Goal: Task Accomplishment & Management: Use online tool/utility

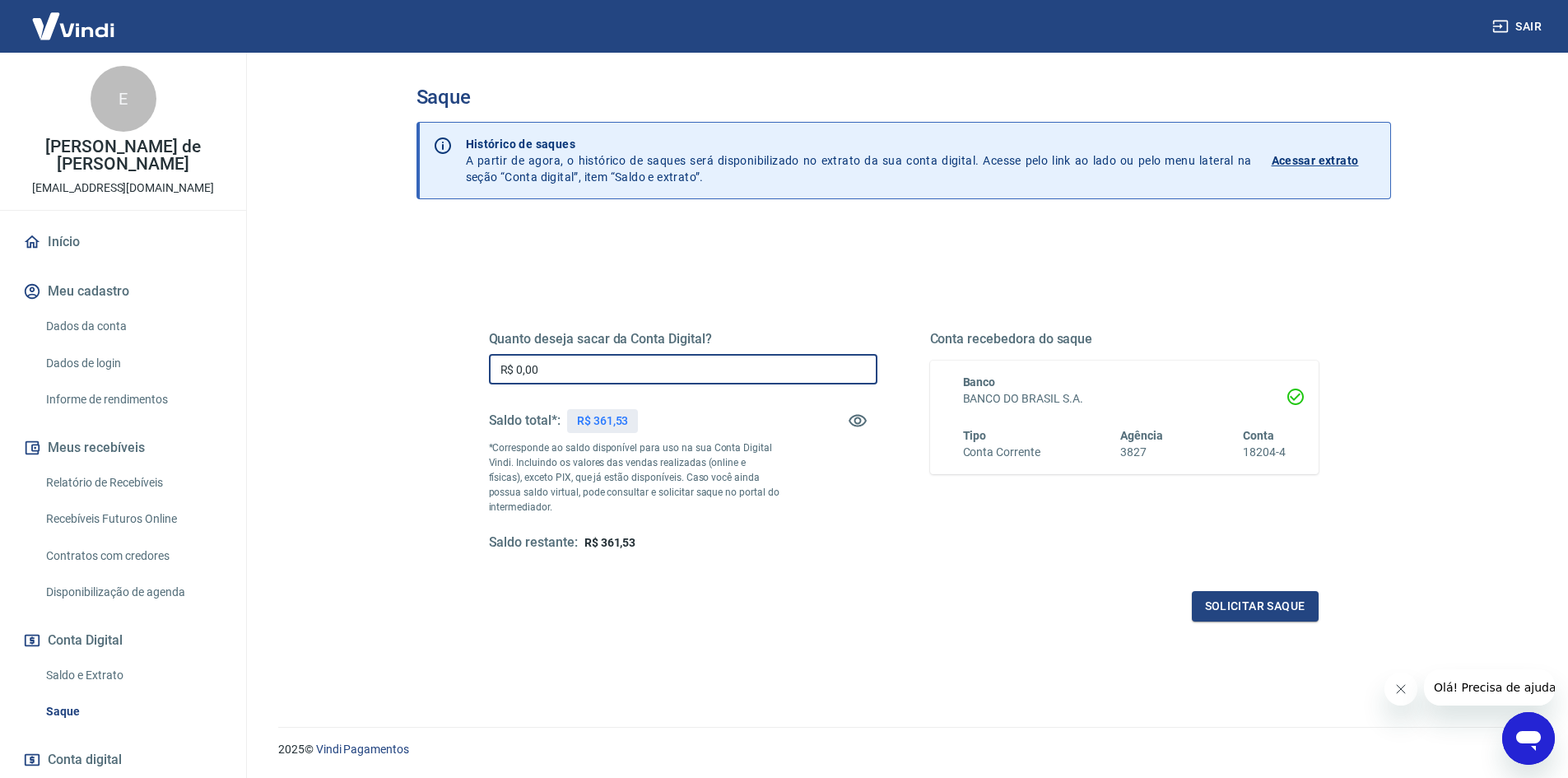
click at [624, 361] on input "R$ 0,00" at bounding box center [683, 369] width 388 height 31
type input "R$ 361,53"
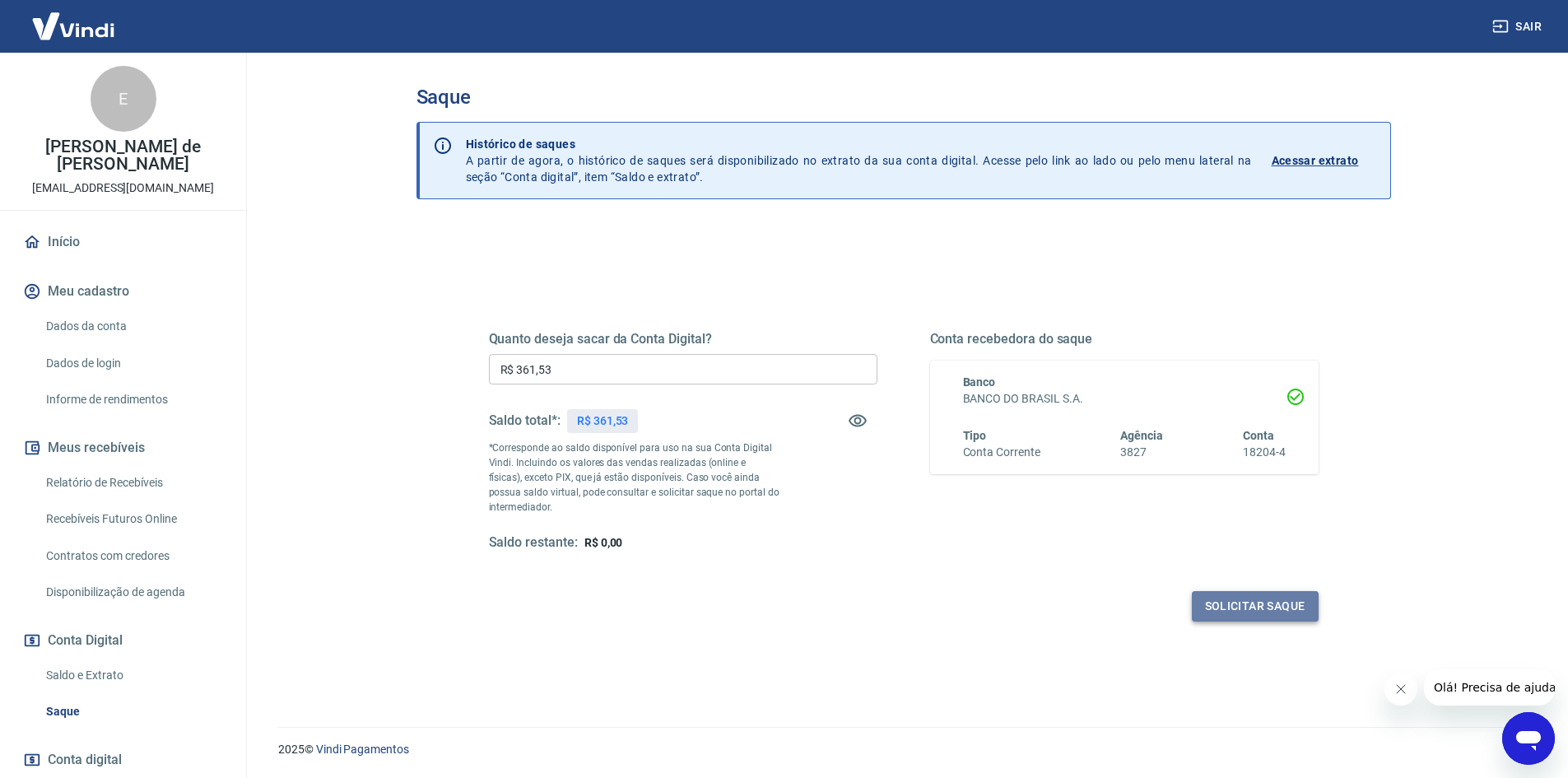
click at [1221, 608] on button "Solicitar saque" at bounding box center [1256, 607] width 127 height 31
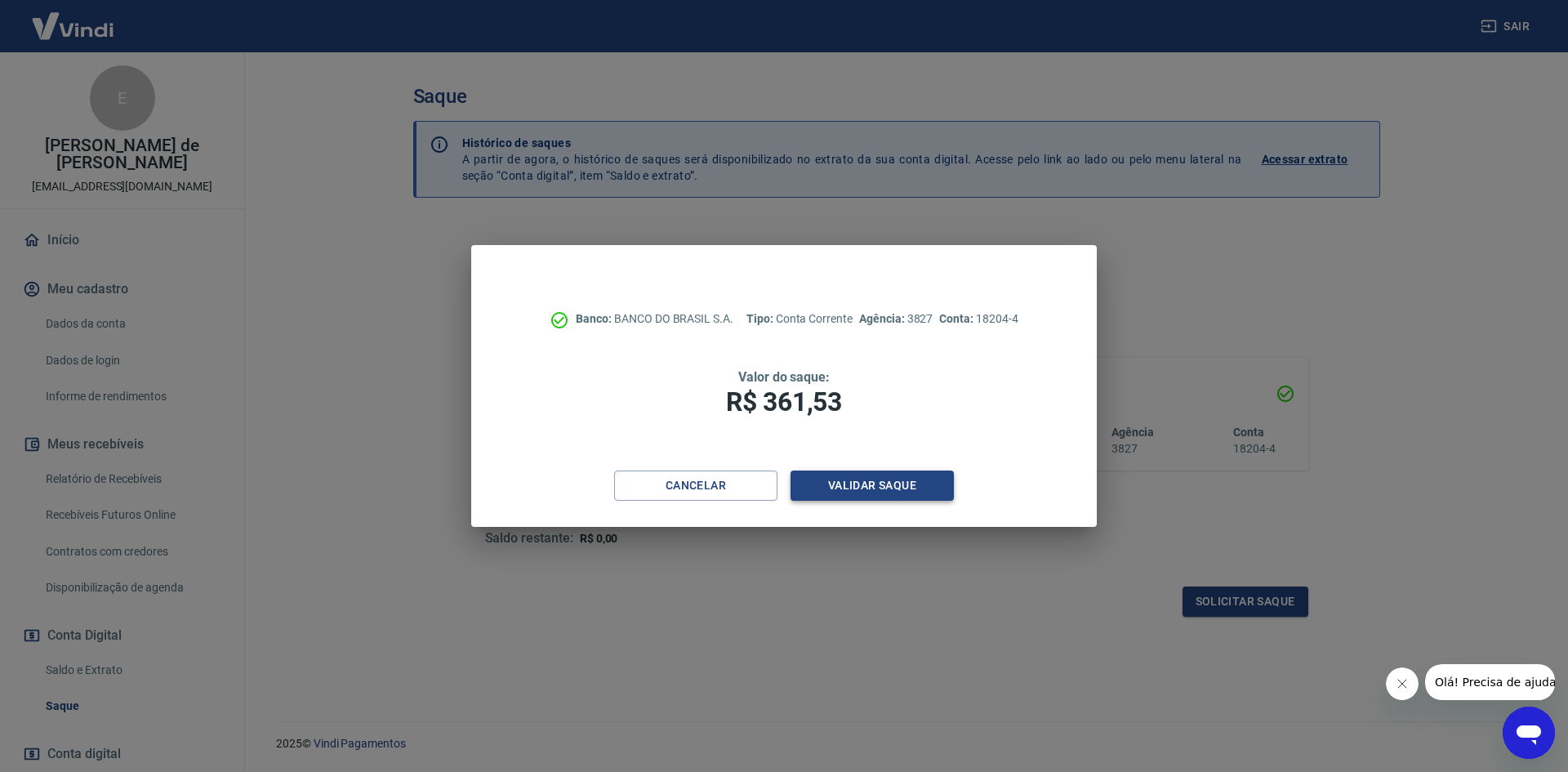
click at [904, 487] on button "Validar saque" at bounding box center [872, 486] width 163 height 31
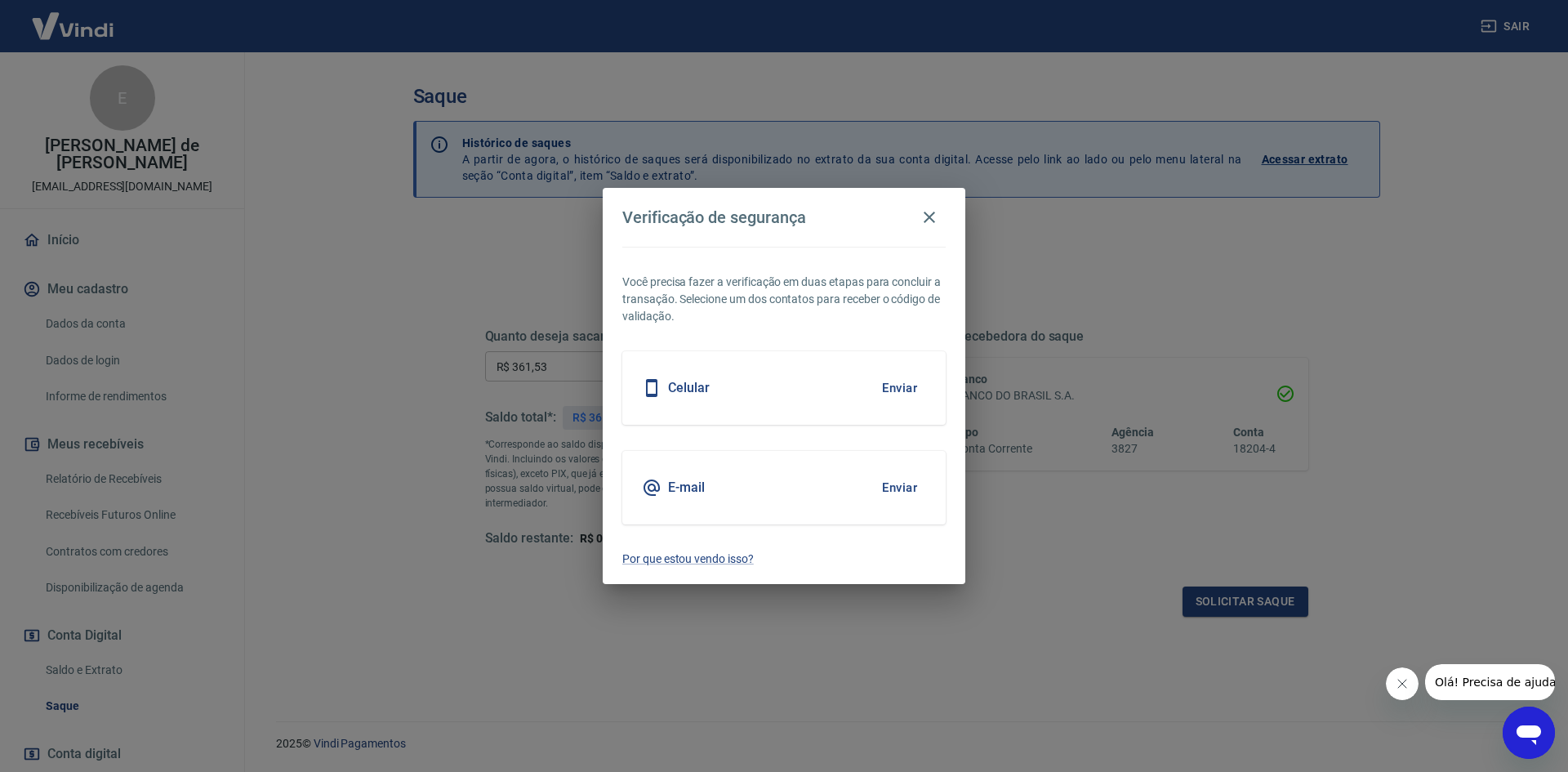
click at [893, 487] on button "Enviar" at bounding box center [899, 488] width 53 height 34
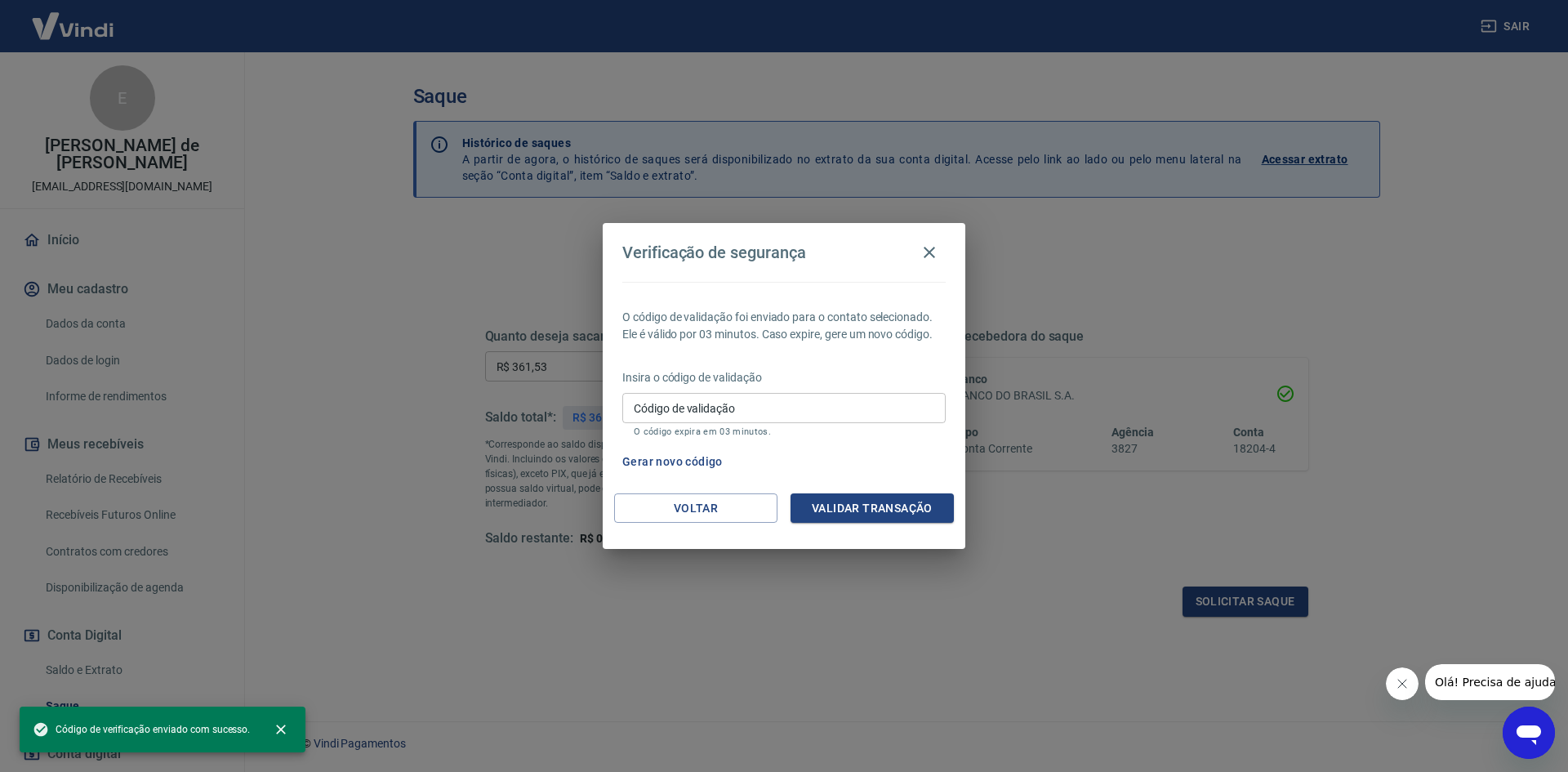
click at [819, 406] on input "Código de validação" at bounding box center [783, 408] width 323 height 31
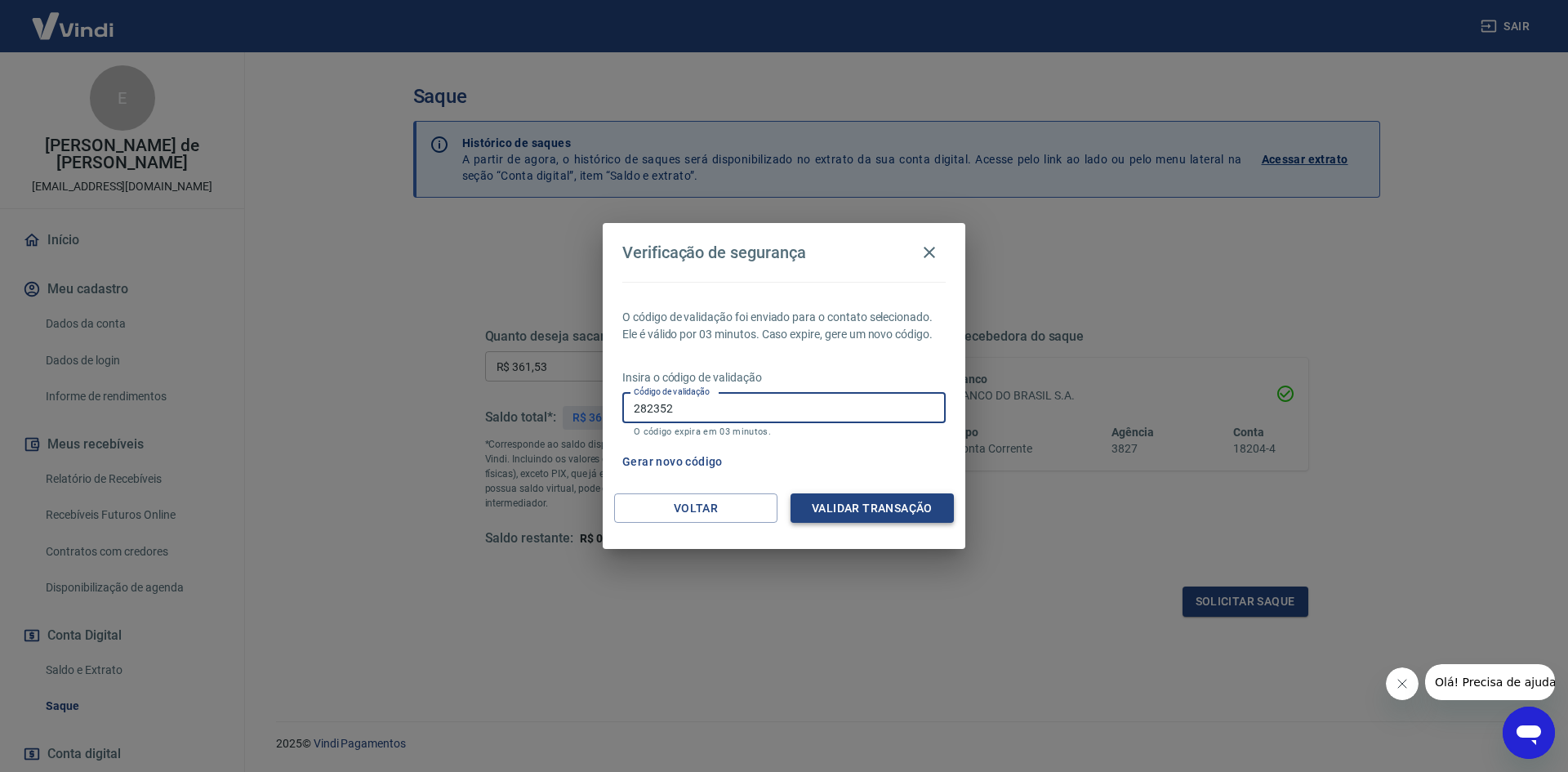
type input "282352"
click at [846, 521] on button "Validar transação" at bounding box center [872, 509] width 163 height 31
